Goal: Book appointment/travel/reservation

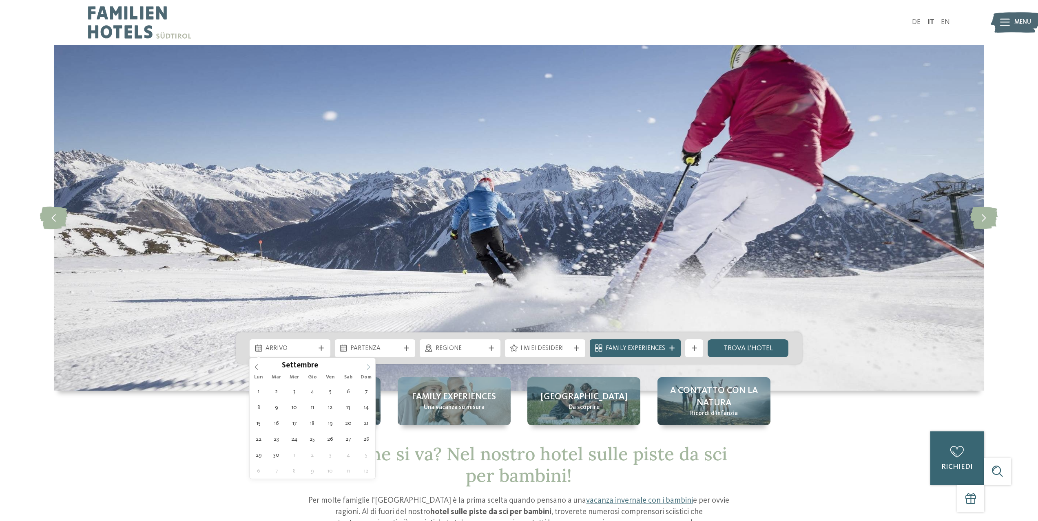
click at [363, 365] on span at bounding box center [368, 365] width 14 height 14
click at [366, 365] on icon at bounding box center [368, 367] width 6 height 6
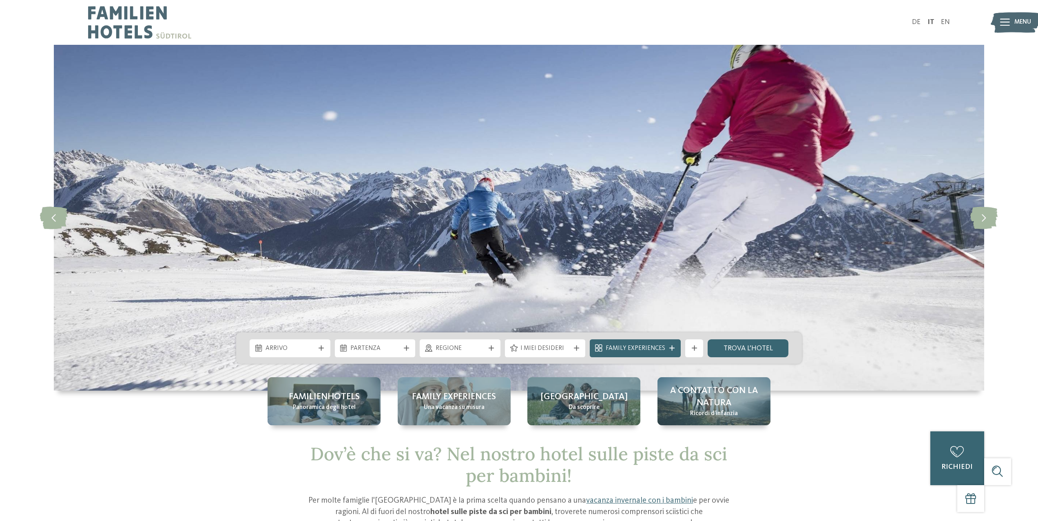
click at [366, 365] on img at bounding box center [519, 218] width 930 height 346
click at [318, 351] on div at bounding box center [321, 348] width 9 height 5
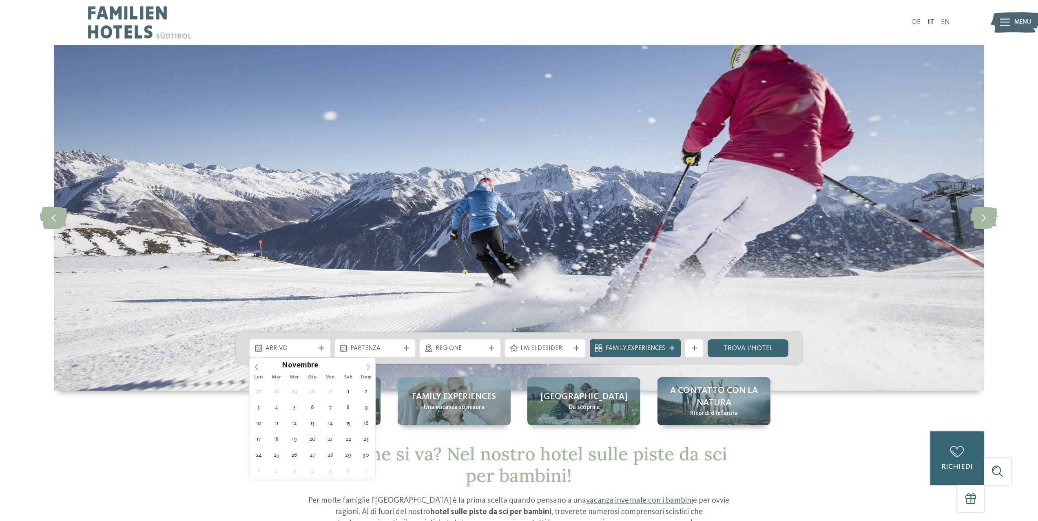
click at [371, 370] on icon at bounding box center [368, 367] width 6 height 6
type input "****"
click at [371, 370] on icon at bounding box center [368, 367] width 6 height 6
click at [365, 363] on div at bounding box center [365, 363] width 0 height 0
click at [313, 349] on span "Arrivo" at bounding box center [289, 348] width 49 height 9
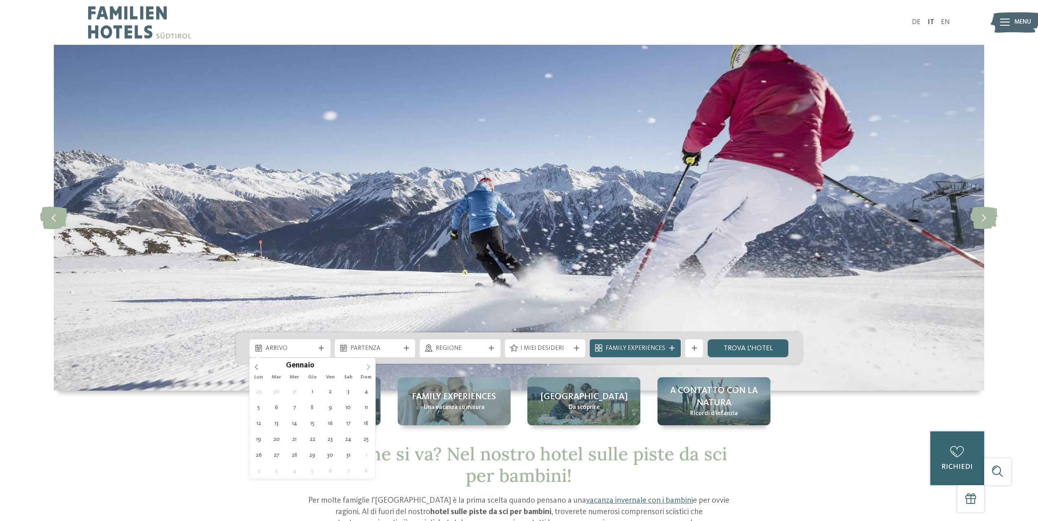
click at [366, 367] on icon at bounding box center [368, 367] width 6 height 6
type div "[DATE]"
type input "****"
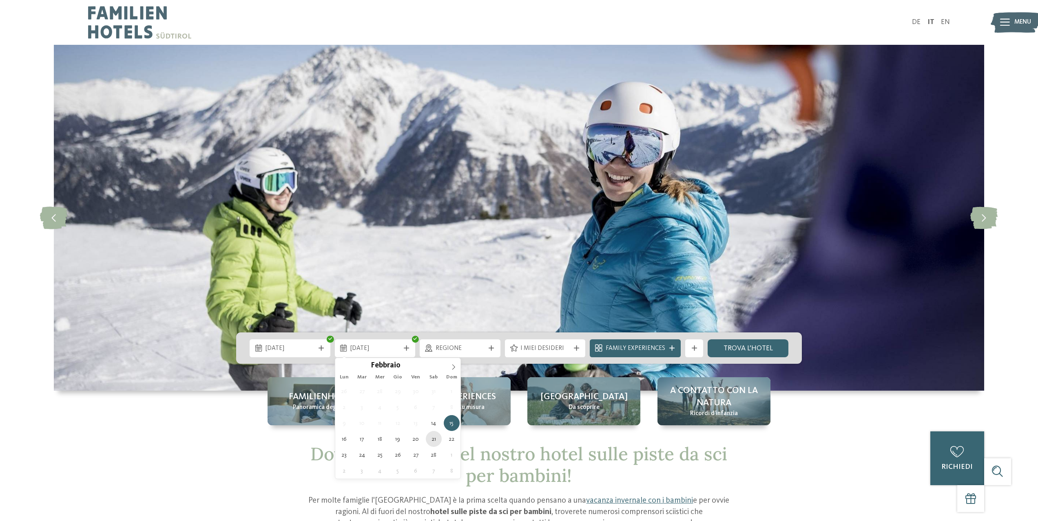
type div "[DATE]"
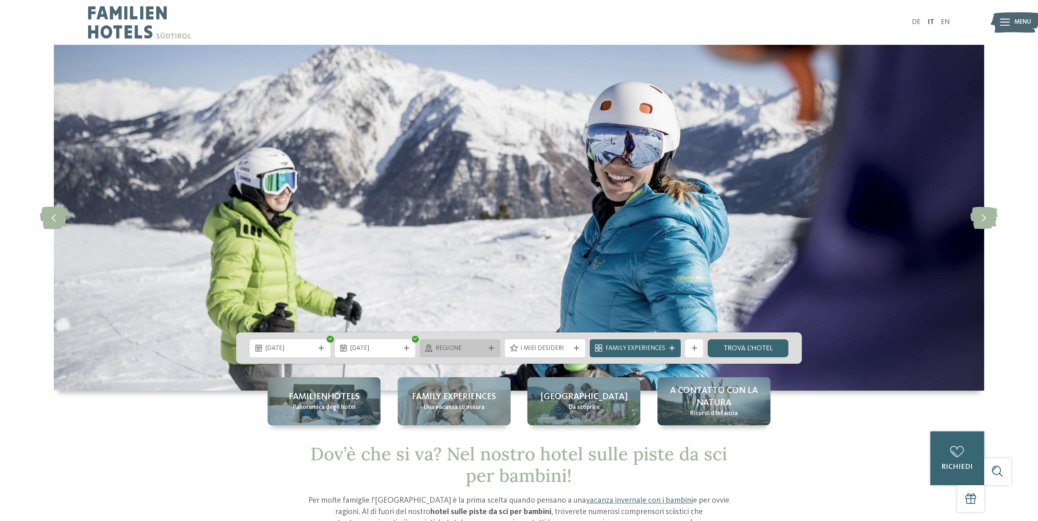
click at [478, 344] on span "Regione" at bounding box center [459, 348] width 49 height 9
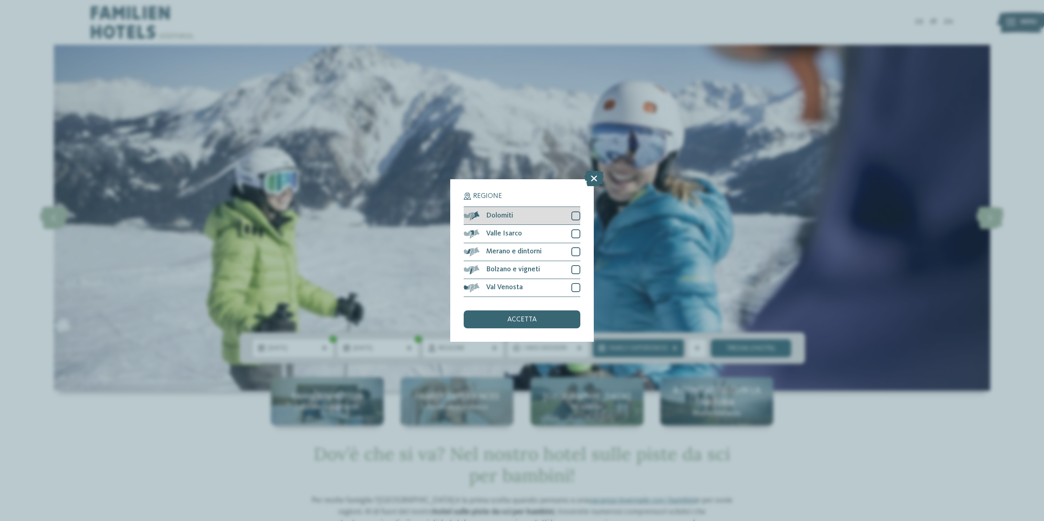
click at [577, 219] on div at bounding box center [575, 216] width 9 height 9
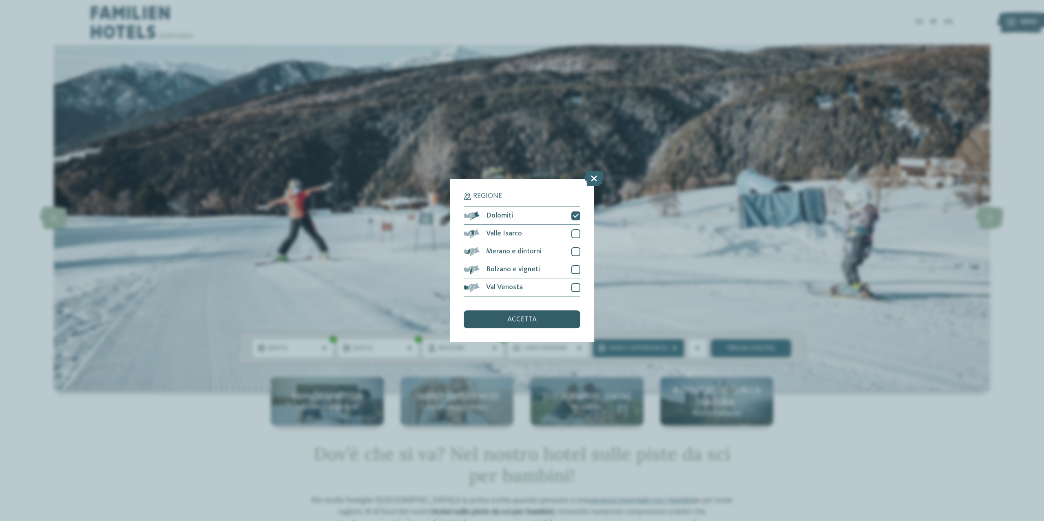
click at [530, 317] on span "accetta" at bounding box center [521, 319] width 29 height 7
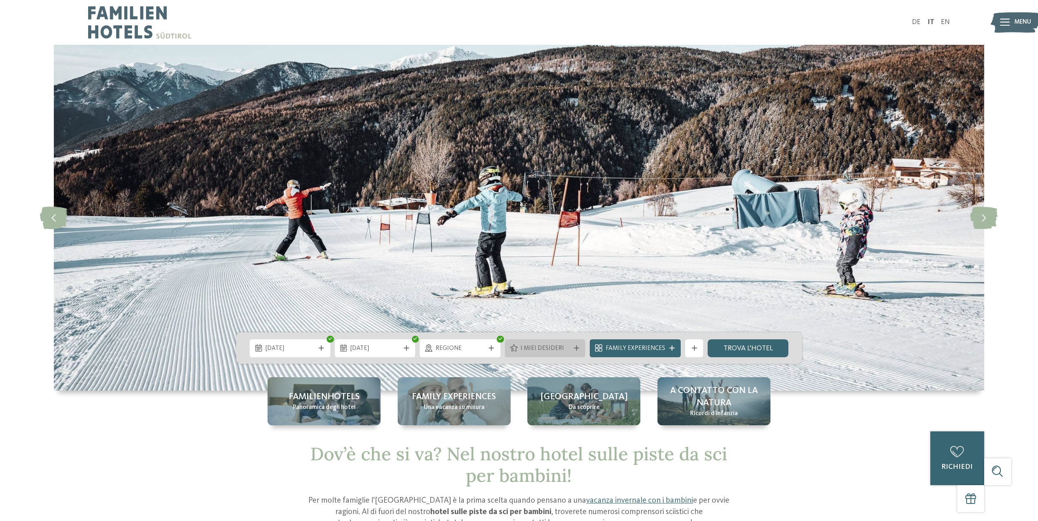
click at [539, 350] on span "I miei desideri" at bounding box center [544, 348] width 49 height 9
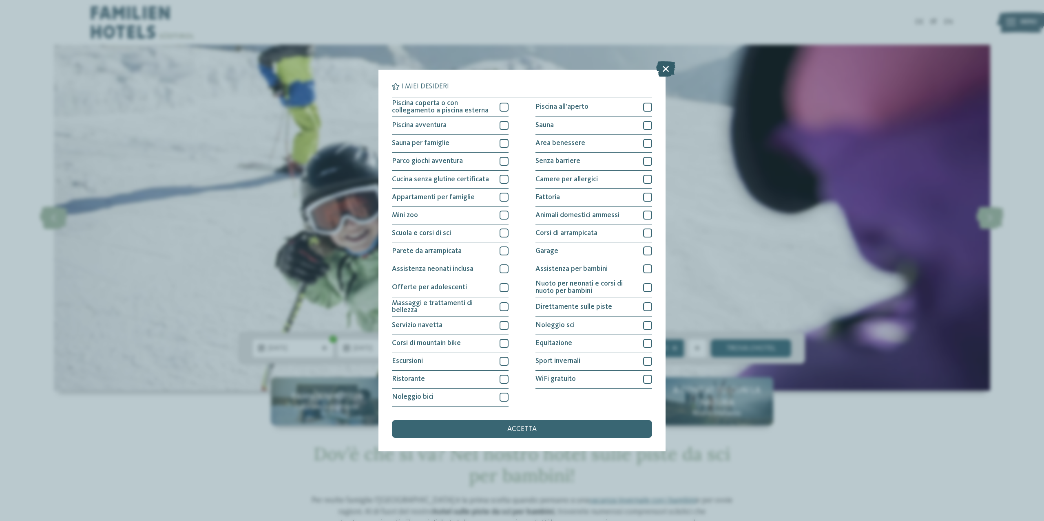
click at [661, 68] on icon at bounding box center [665, 69] width 19 height 15
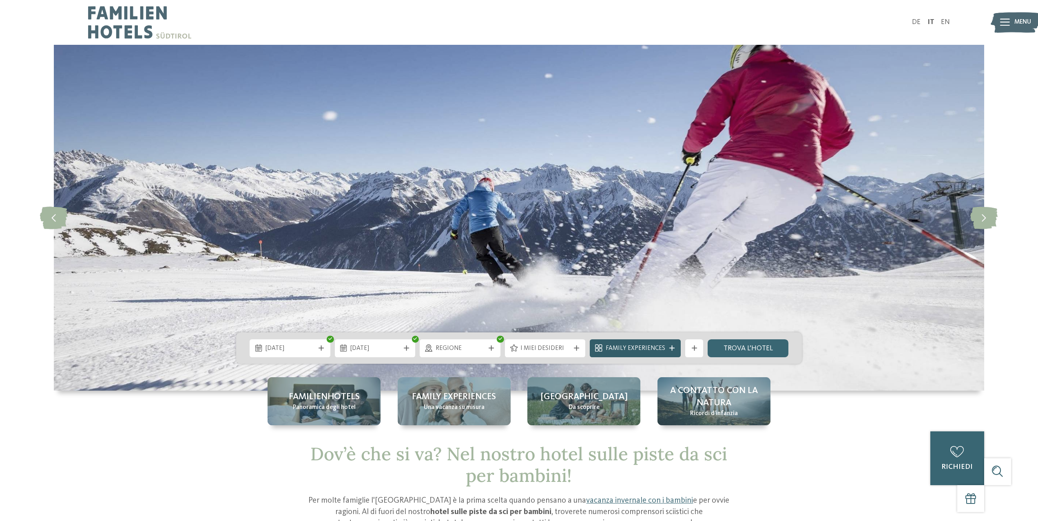
click at [635, 351] on span "Family Experiences" at bounding box center [635, 348] width 60 height 9
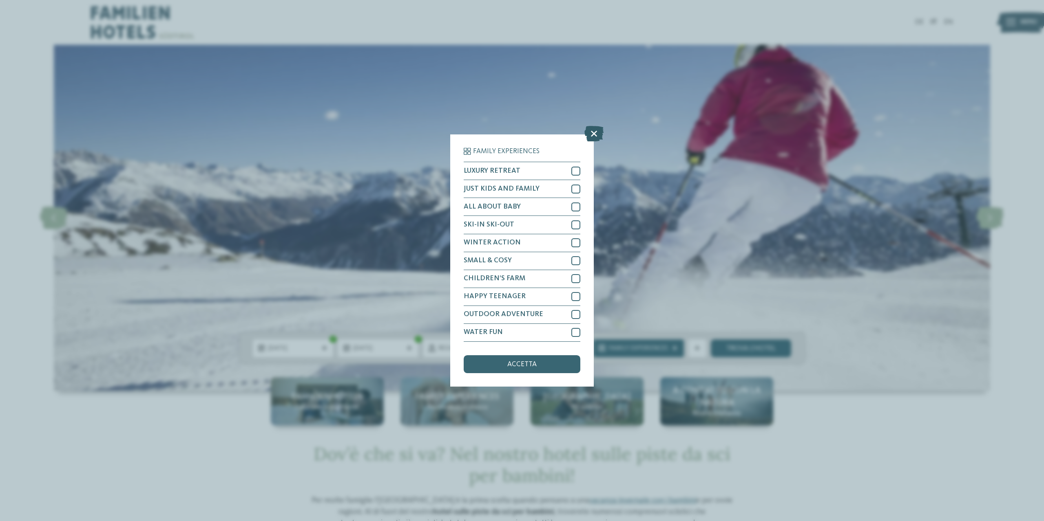
click at [589, 132] on icon at bounding box center [593, 133] width 19 height 15
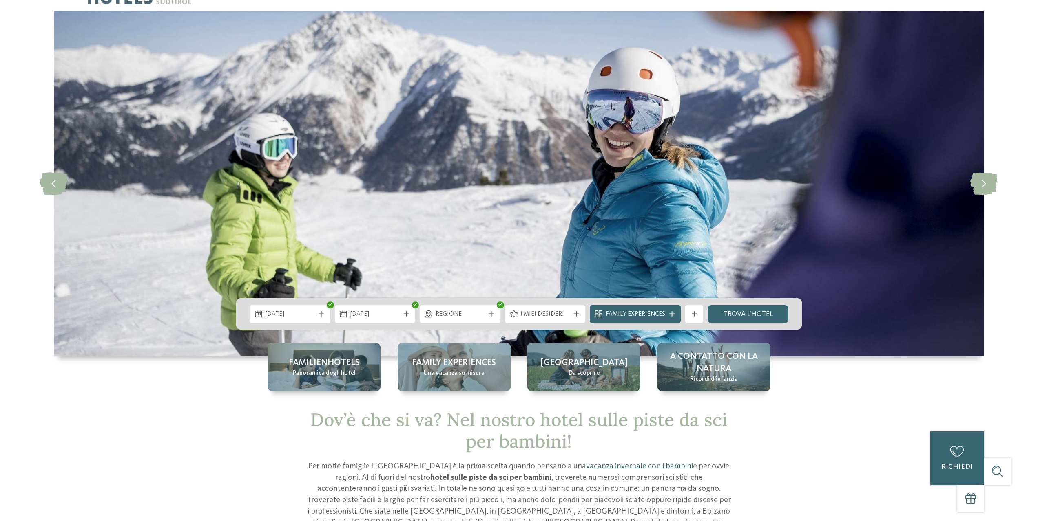
scroll to position [82, 0]
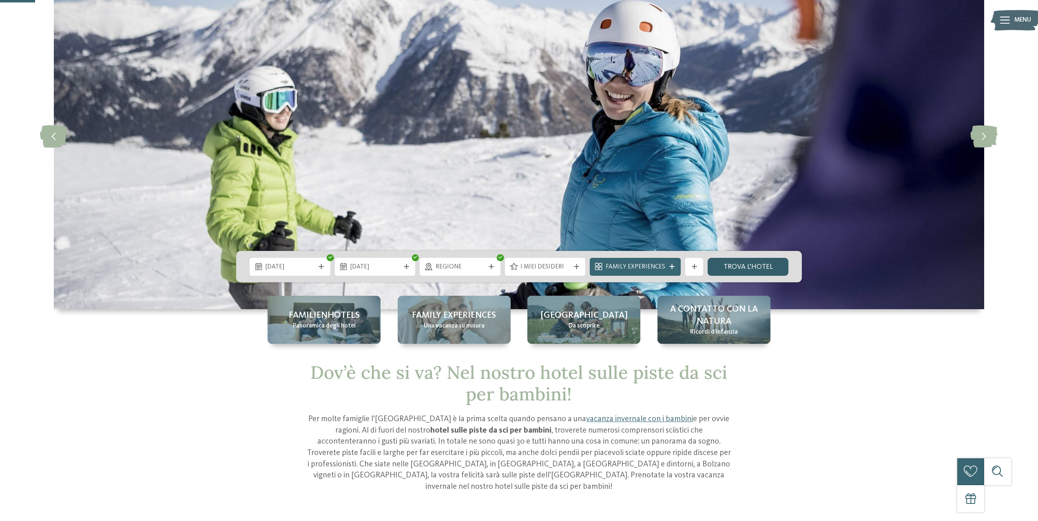
click at [755, 269] on link "trova l’hotel" at bounding box center [747, 267] width 81 height 18
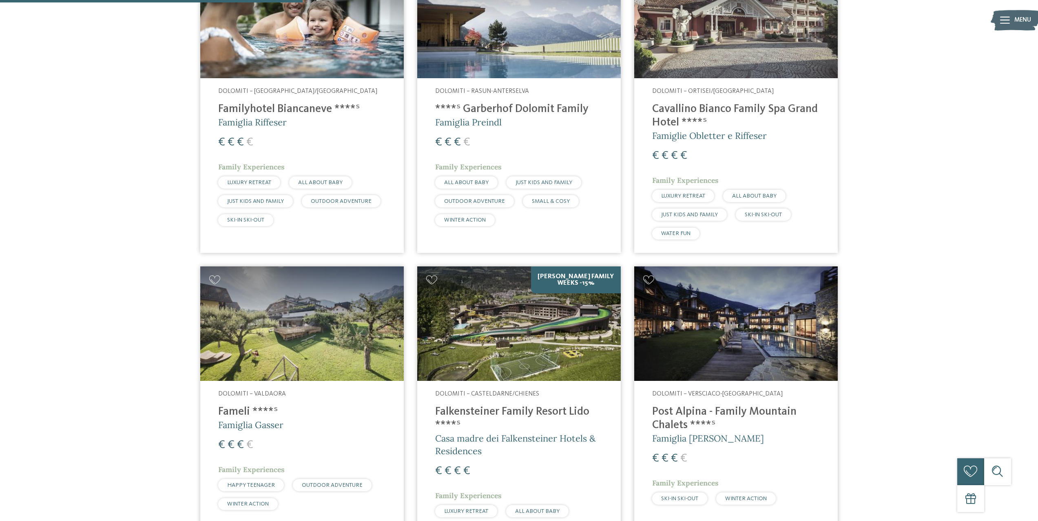
scroll to position [305, 0]
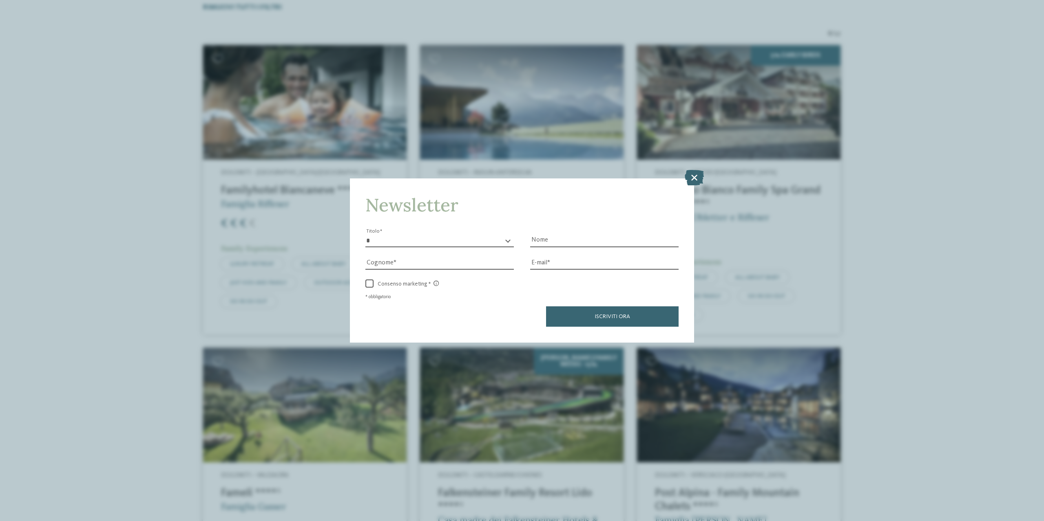
click at [691, 178] on icon at bounding box center [693, 177] width 19 height 15
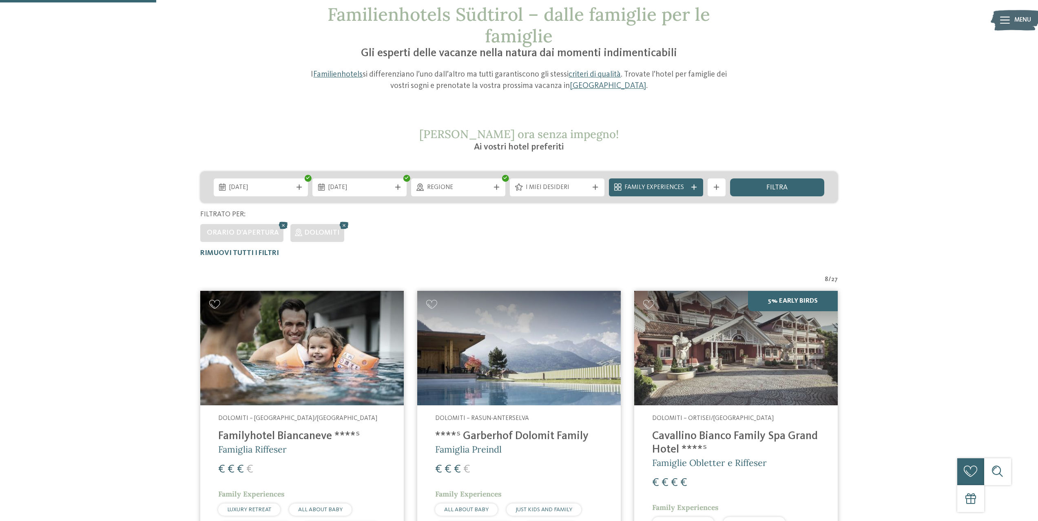
scroll to position [0, 0]
